Goal: Task Accomplishment & Management: Manage account settings

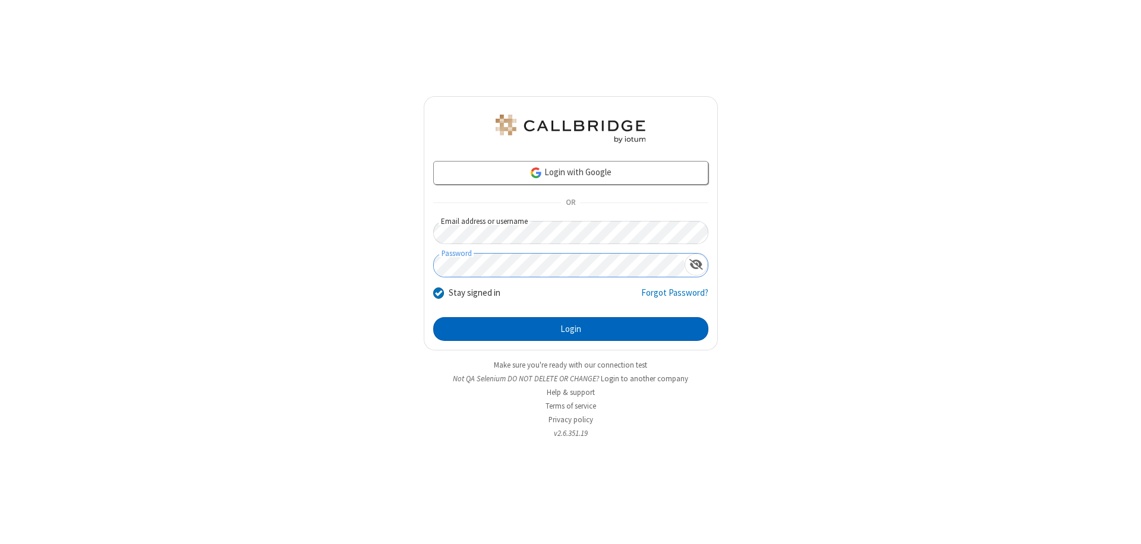
click at [570, 329] on button "Login" at bounding box center [570, 329] width 275 height 24
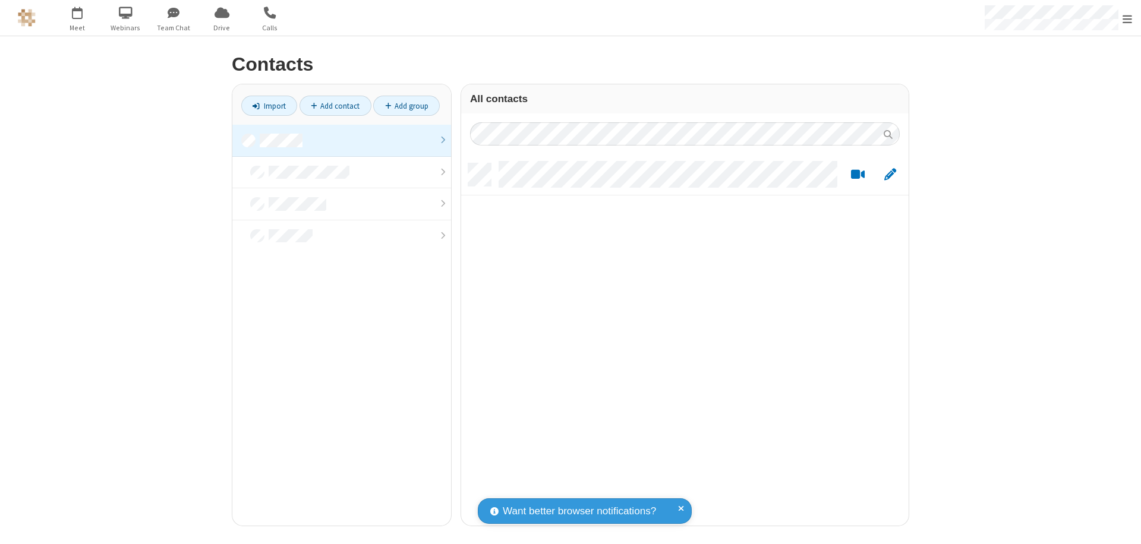
scroll to position [362, 439]
click at [342, 140] on link at bounding box center [341, 141] width 219 height 32
click at [335, 106] on link "Add contact" at bounding box center [335, 106] width 72 height 20
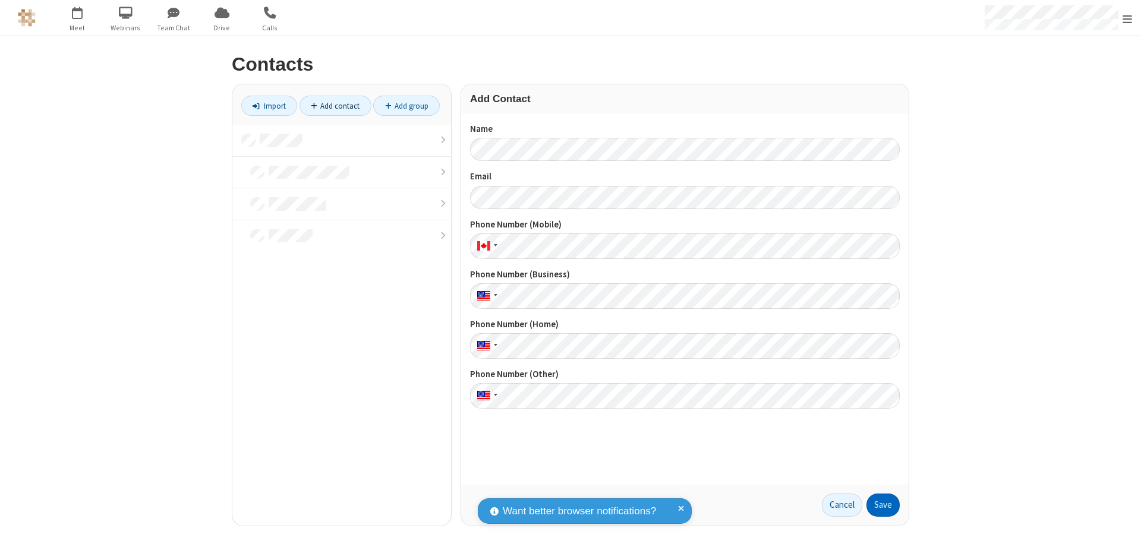
click at [883, 505] on button "Save" at bounding box center [882, 506] width 33 height 24
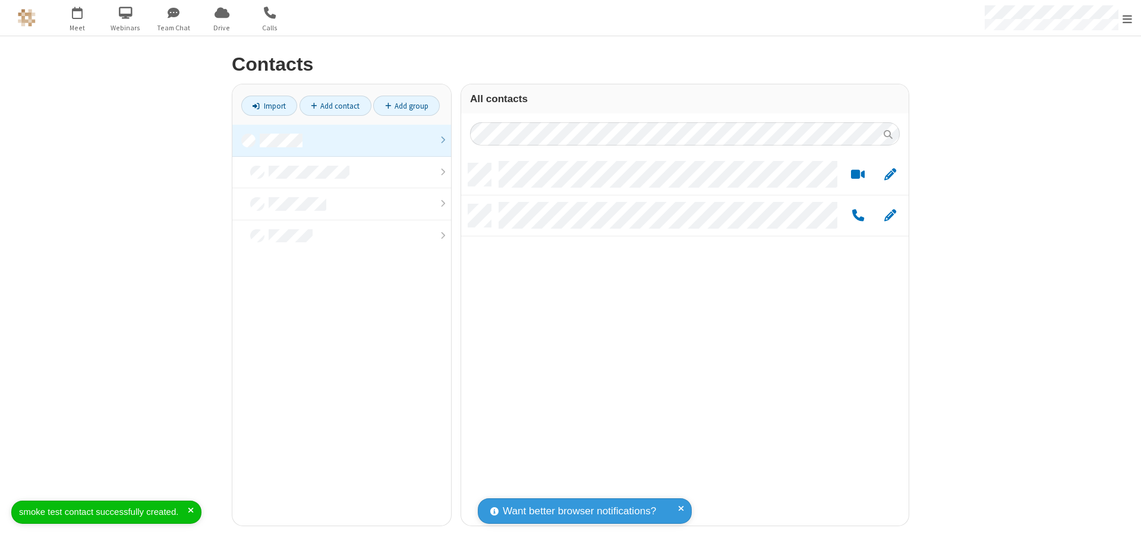
scroll to position [10, 10]
